Goal: Task Accomplishment & Management: Manage account settings

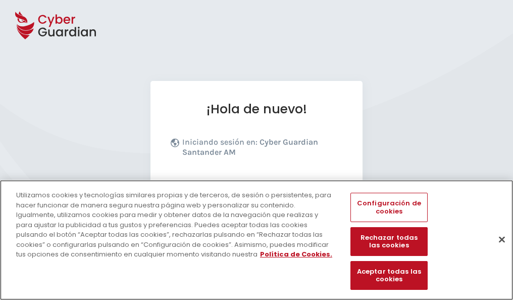
scroll to position [124, 0]
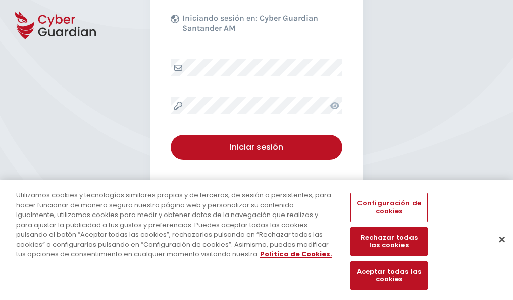
click at [497, 250] on button "Cerrar" at bounding box center [502, 239] width 22 height 22
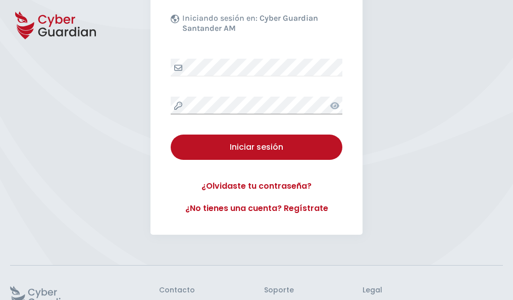
scroll to position [196, 0]
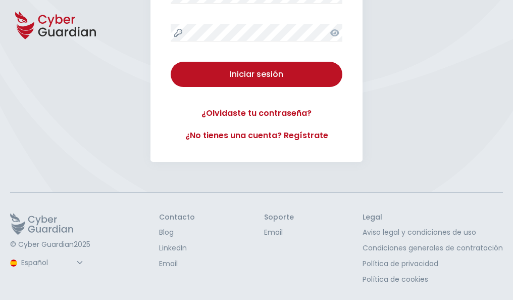
click at [171, 62] on button "Iniciar sesión" at bounding box center [257, 74] width 172 height 25
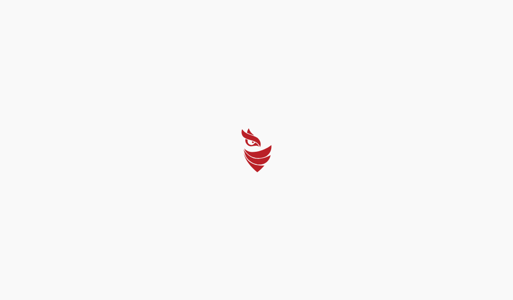
scroll to position [0, 0]
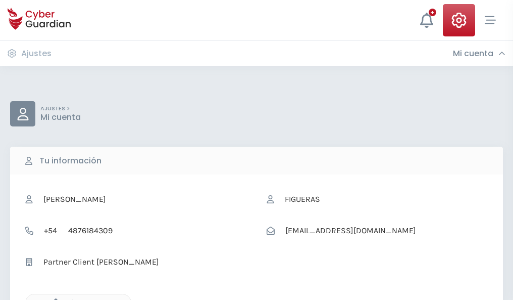
click at [53, 298] on icon "button" at bounding box center [53, 302] width 9 height 9
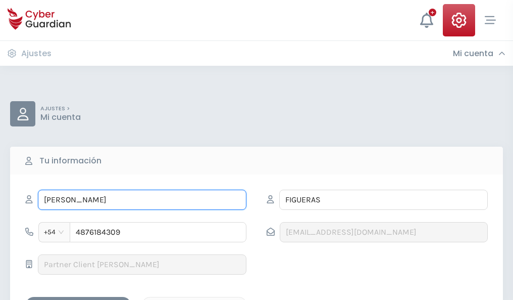
click at [142, 200] on input "LEOCADIO" at bounding box center [142, 199] width 209 height 20
type input "L"
type input "Almudena"
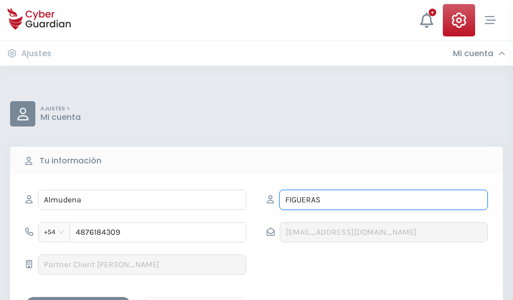
click at [383, 200] on input "FIGUERAS" at bounding box center [383, 199] width 209 height 20
type input "F"
type input "Baena"
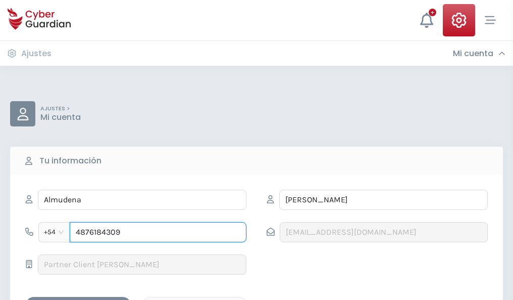
click at [158, 232] on input "4876184309" at bounding box center [158, 232] width 177 height 20
type input "4"
type input "4880243170"
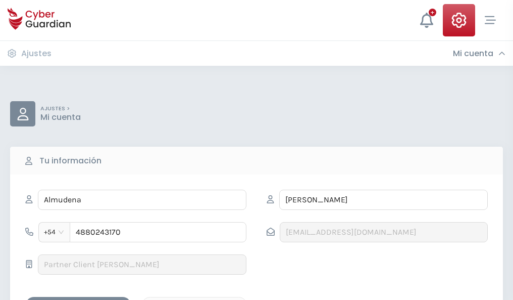
click at [78, 299] on div "Guardar cambios" at bounding box center [78, 305] width 91 height 13
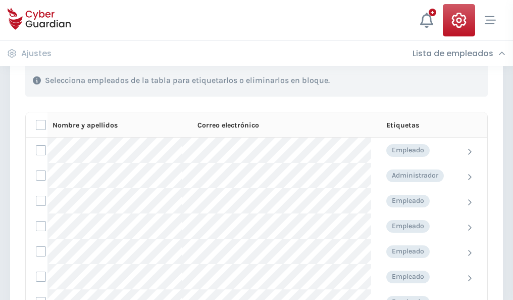
scroll to position [432, 0]
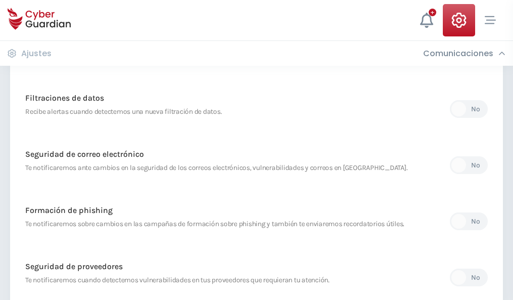
scroll to position [532, 0]
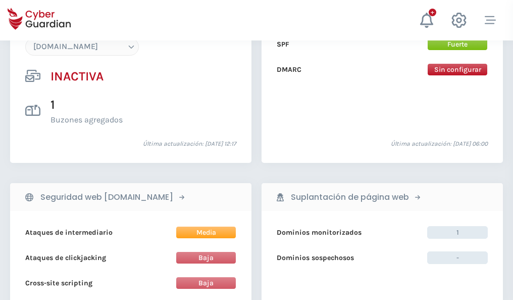
scroll to position [951, 0]
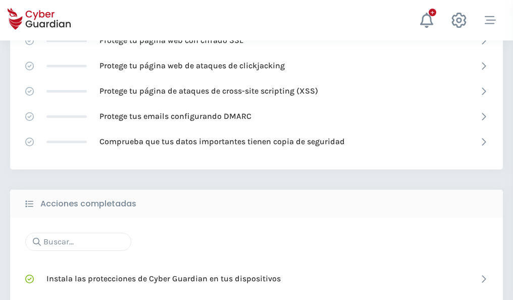
scroll to position [673, 0]
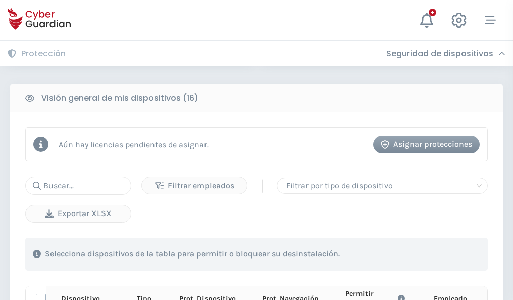
scroll to position [892, 0]
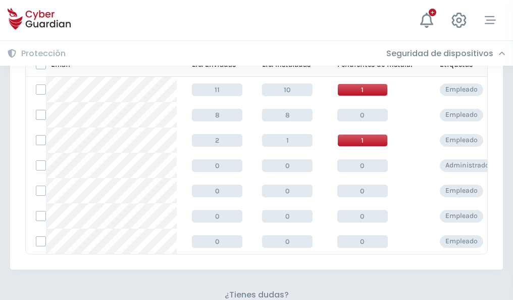
scroll to position [443, 0]
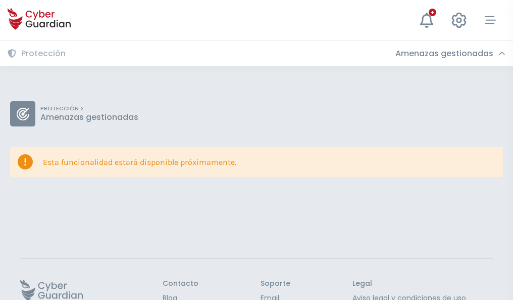
scroll to position [66, 0]
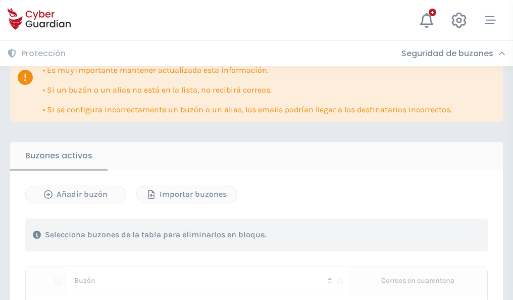
scroll to position [593, 0]
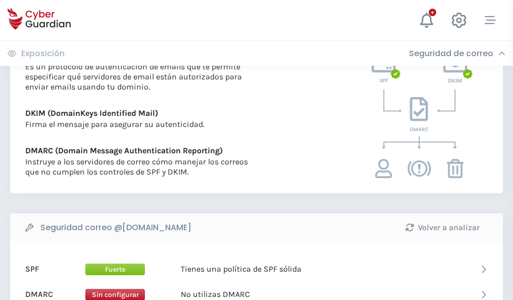
scroll to position [545, 0]
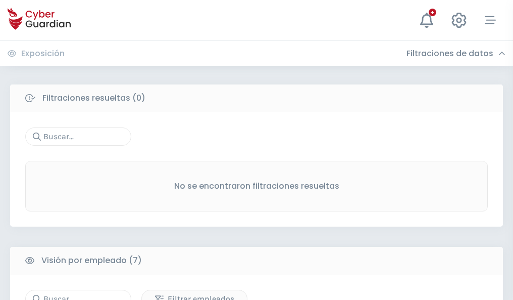
scroll to position [835, 0]
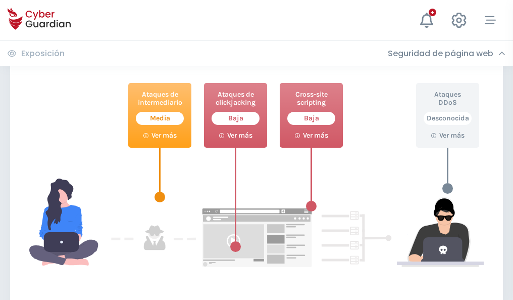
scroll to position [550, 0]
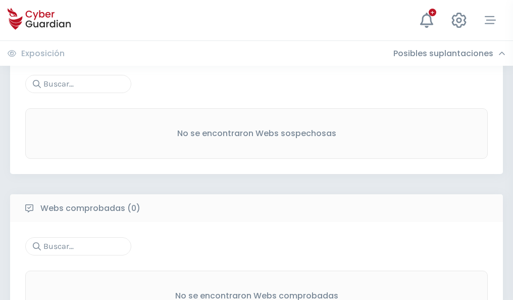
scroll to position [528, 0]
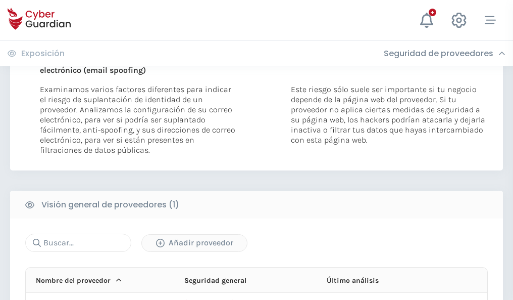
scroll to position [525, 0]
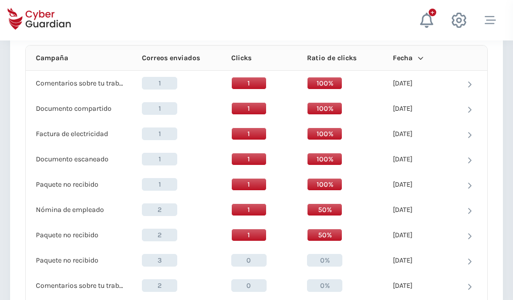
scroll to position [906, 0]
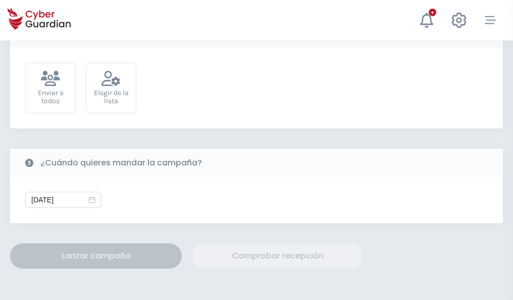
scroll to position [370, 0]
